Goal: Use online tool/utility: Utilize a website feature to perform a specific function

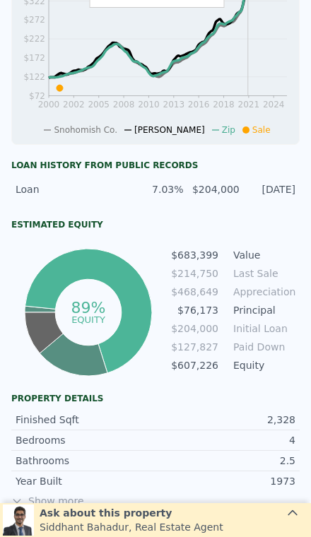
scroll to position [471, 0]
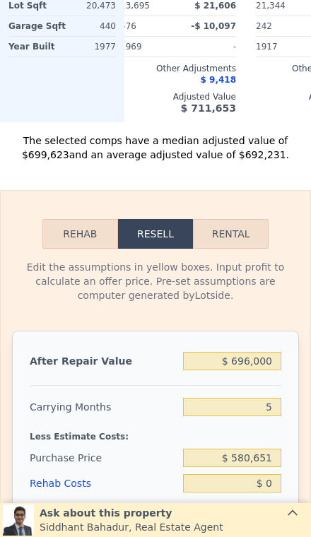
scroll to position [1945, 0]
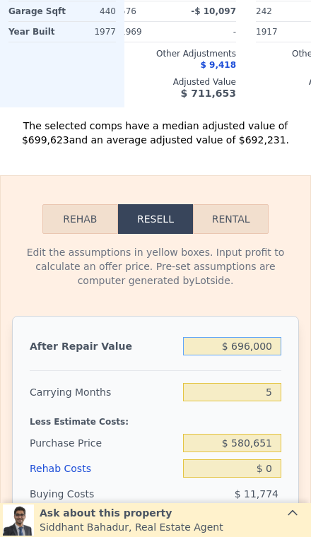
click at [270, 351] on input "$ 696,000" at bounding box center [232, 346] width 98 height 18
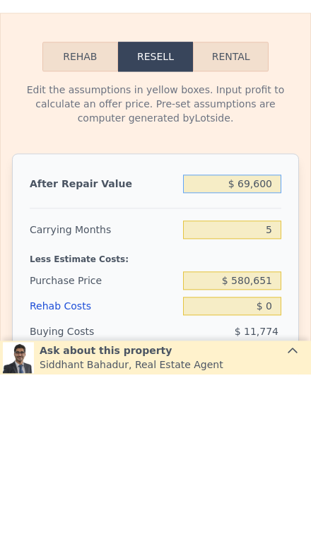
type input "$ 6,960"
type input "-$ 608,880"
type input "$ 696"
type input "-$ 614,686"
type input "$ 69"
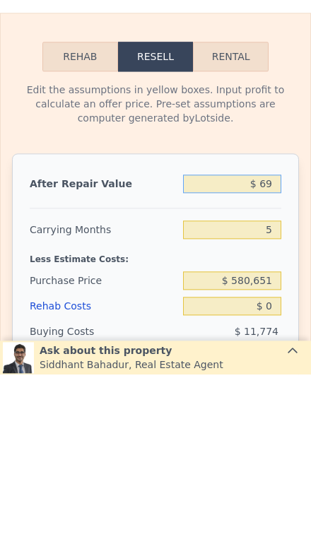
type input "-$ 615,269"
type input "$ 6"
type input "-$ 615,327"
type input "$ 65"
type input "-$ 615,273"
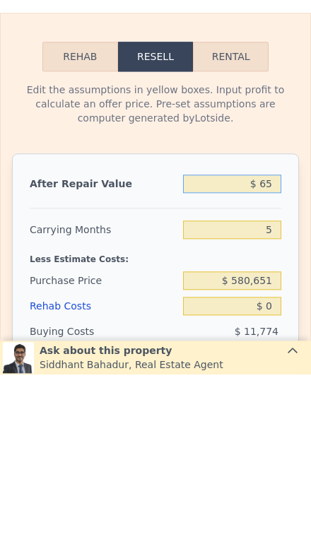
type input "$ 650"
type input "-$ 614,730"
type input "$ 6,500"
type input "-$ 609,308"
type input "$ 65,000"
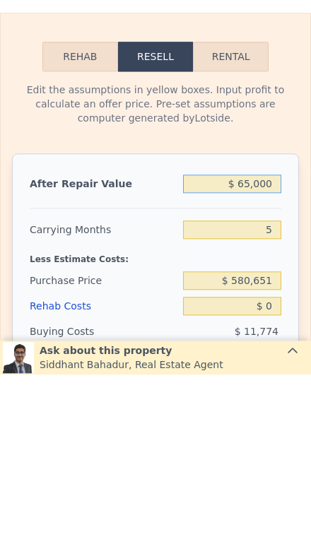
type input "-$ 555,064"
type input "$ 650,000"
type input "-$ 12,651"
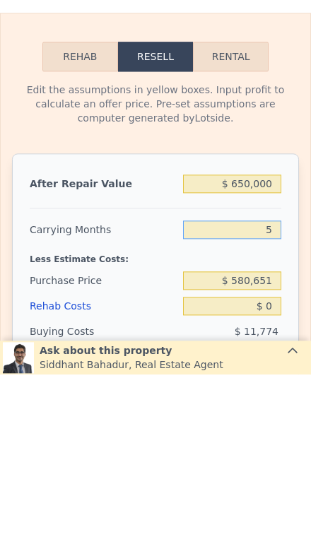
click at [279, 383] on input "5" at bounding box center [232, 392] width 98 height 18
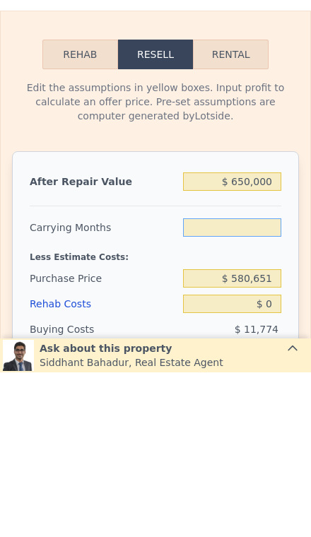
type input "3"
type input "-$ 3,275"
type input "3"
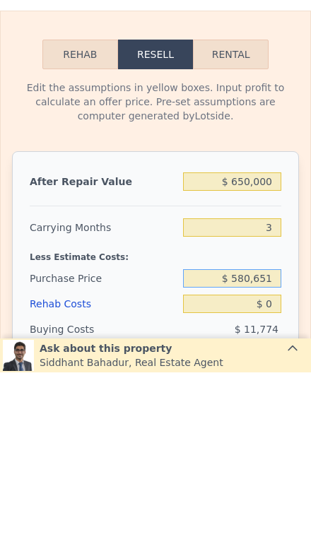
click at [279, 434] on input "$ 580,651" at bounding box center [232, 443] width 98 height 18
type input "$ 5"
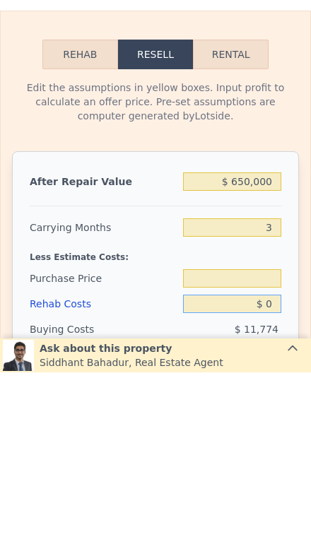
click at [276, 459] on input "$ 0" at bounding box center [232, 468] width 98 height 18
type input "$ 1"
type input "$ 580,651"
type input "-$ 3,276"
type input "$ 12"
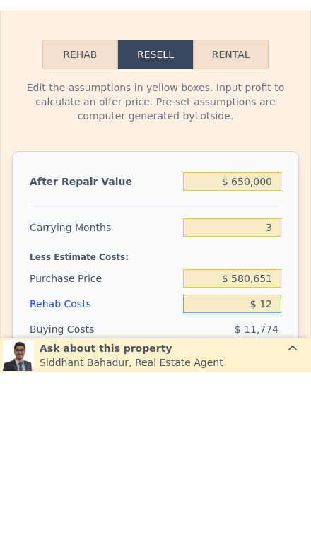
type input "-$ 3,287"
type input "$ 120"
type input "-$ 3,400"
type input "$ 1,200"
type input "-$ 4,521"
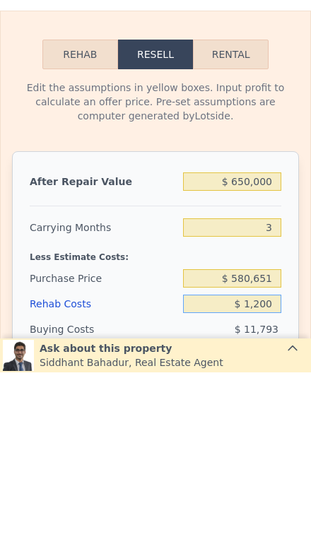
type input "$ 12,000"
type input "-$ 15,731"
type input "$ 120,000"
type input "-$ 127,835"
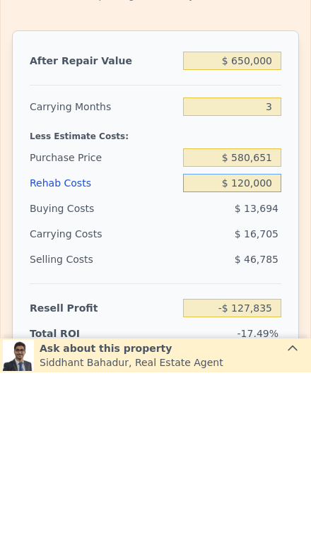
scroll to position [2065, 0]
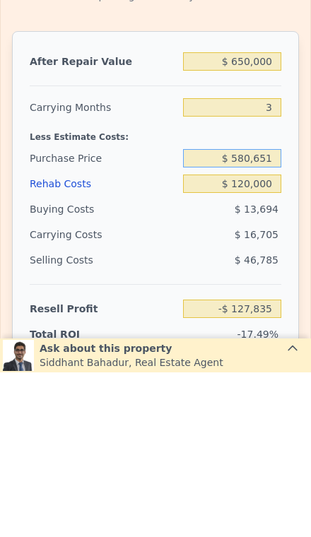
click at [273, 314] on input "$ 580,651" at bounding box center [232, 323] width 98 height 18
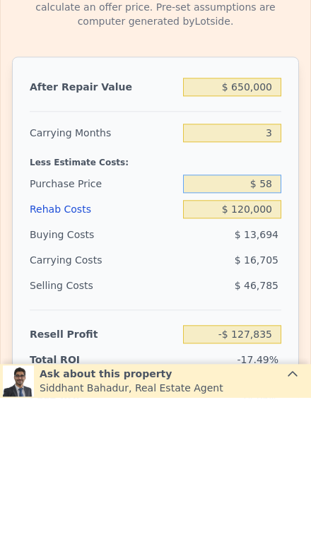
type input "$ 5"
type input "$ 400,000"
type input "$ 60,283"
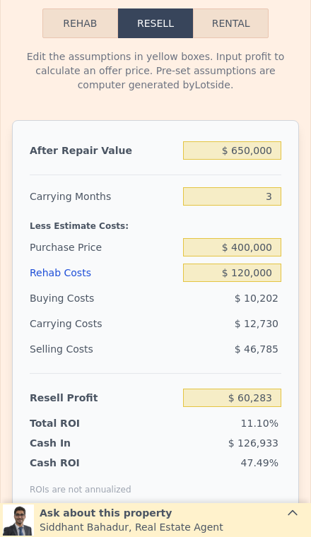
scroll to position [2143, 0]
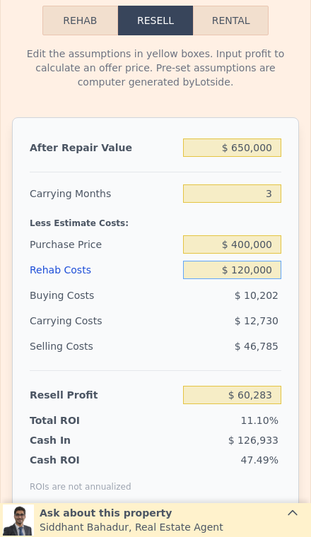
click at [271, 276] on input "$ 120,000" at bounding box center [232, 270] width 98 height 18
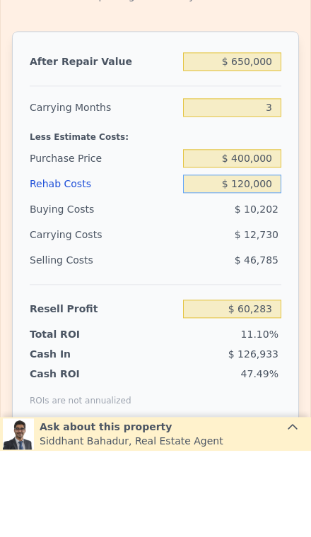
type input "$ 12,000"
type input "$ 172,387"
type input "$ 1,200"
type input "$ 183,597"
type input "$ 120"
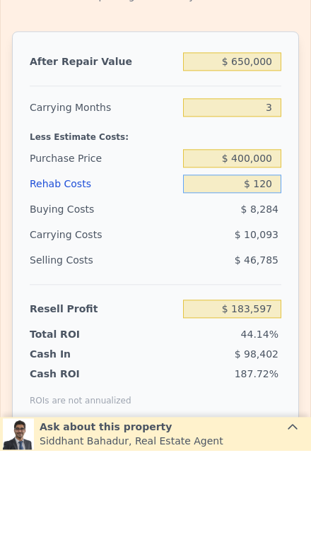
type input "$ 184,718"
type input "$ 12"
type input "$ 184,831"
type input "$ 1"
type input "$ 184,842"
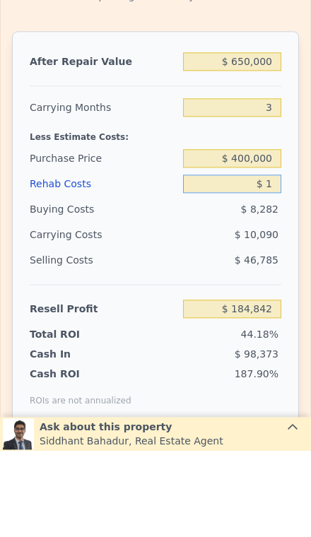
type input "$ 10"
type input "$ 184,833"
type input "$ 100"
type input "$ 184,738"
type input "$ 1,000"
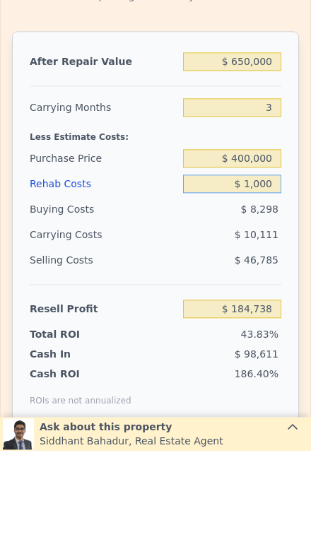
type input "$ 183,806"
type input "$ 10,000"
type input "$ 174,464"
type input "$ 100,000"
type input "$ 81,044"
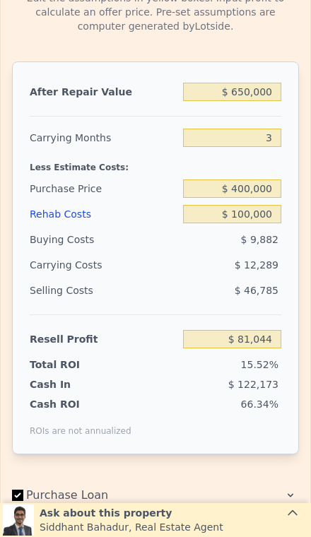
scroll to position [2198, 0]
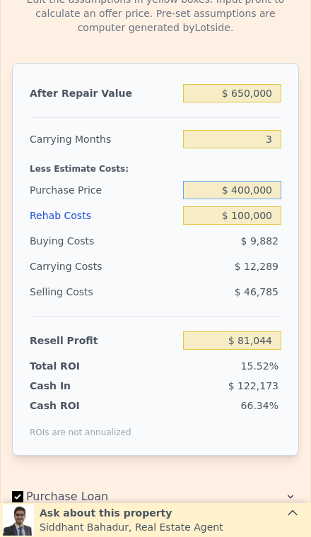
click at [267, 192] on input "$ 400,000" at bounding box center [232, 190] width 98 height 18
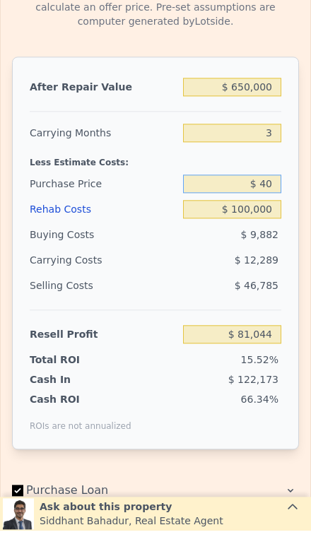
type input "$ 4"
type input "$ 696,000"
type input "5"
type input "$ 400,000"
type input "$ 0"
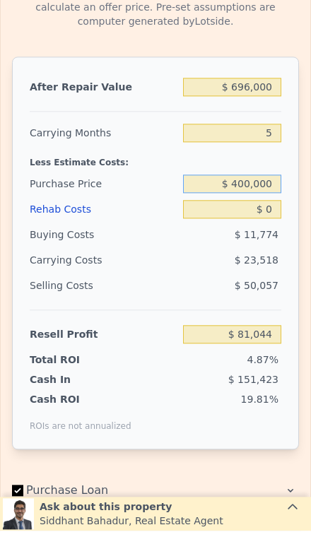
type input "$ 30,000"
click at [271, 185] on input "$ 00000" at bounding box center [232, 190] width 98 height 18
type input "$ 0"
type input "$ 420,000"
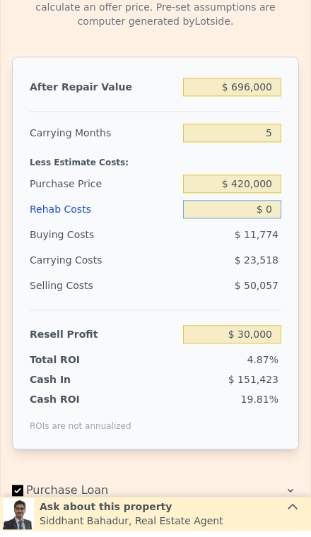
click at [281, 218] on input "$ 0" at bounding box center [232, 215] width 98 height 18
type input "$ 199,646"
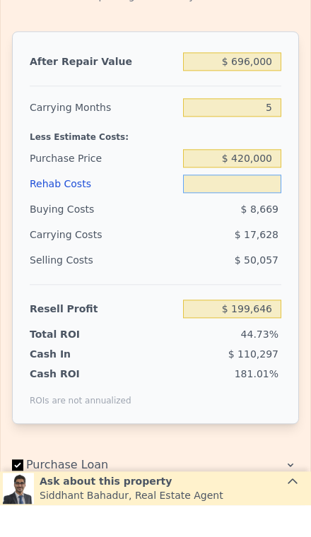
type input "$ 8"
type input "$ 199,638"
type input "$ 80"
type input "$ 199,560"
type input "$ 800"
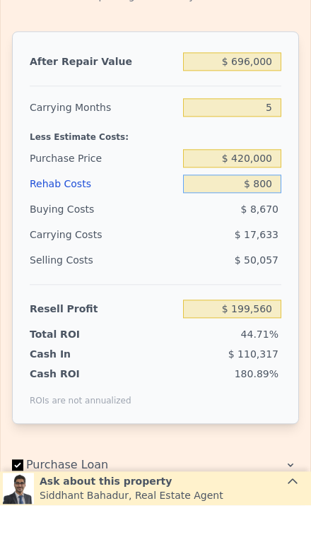
type input "$ 198,803"
type input "$ 8,000"
type input "$ 191,223"
type input "$ 80,000"
type input "$ 115,431"
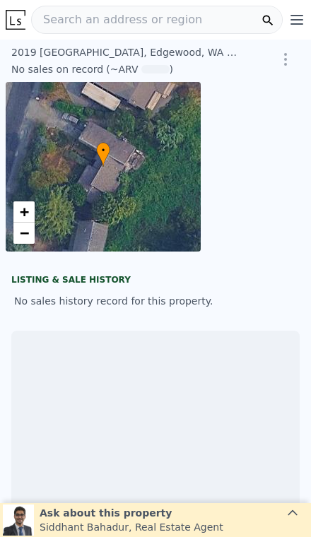
scroll to position [0, 102]
